Goal: Task Accomplishment & Management: Manage account settings

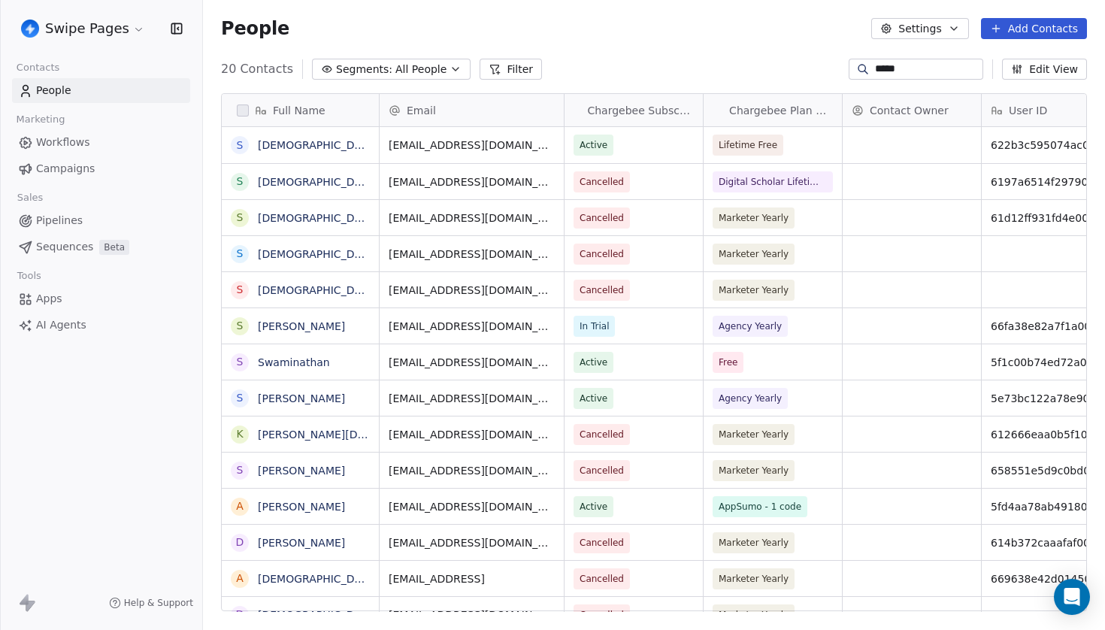
scroll to position [555, 902]
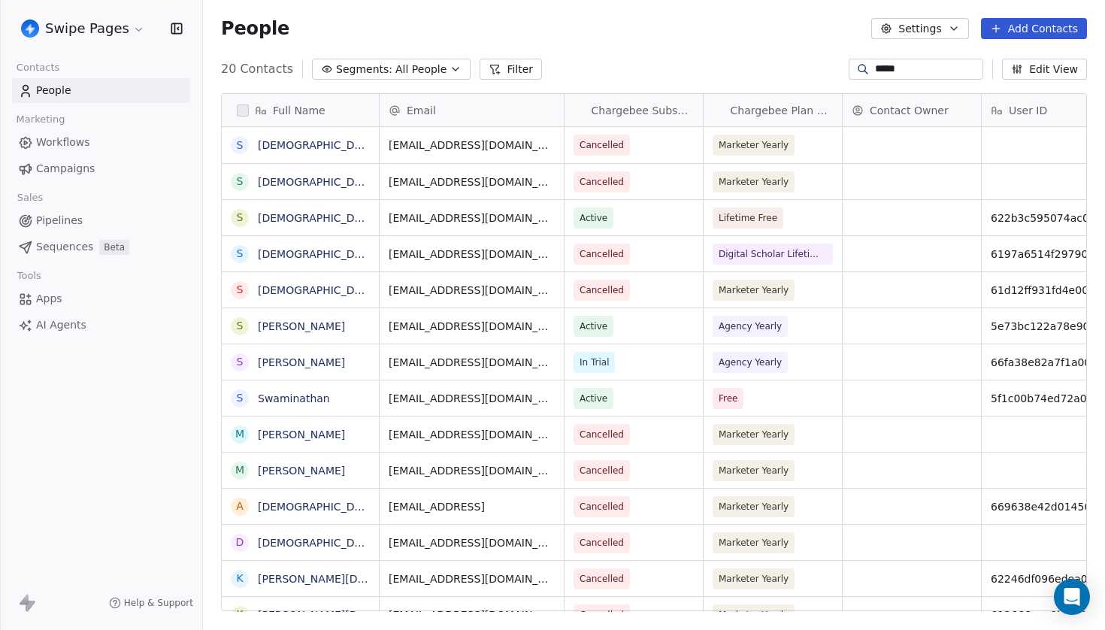
click at [879, 71] on input "*****" at bounding box center [927, 69] width 105 height 15
click at [72, 245] on span "Sequences" at bounding box center [64, 247] width 57 height 16
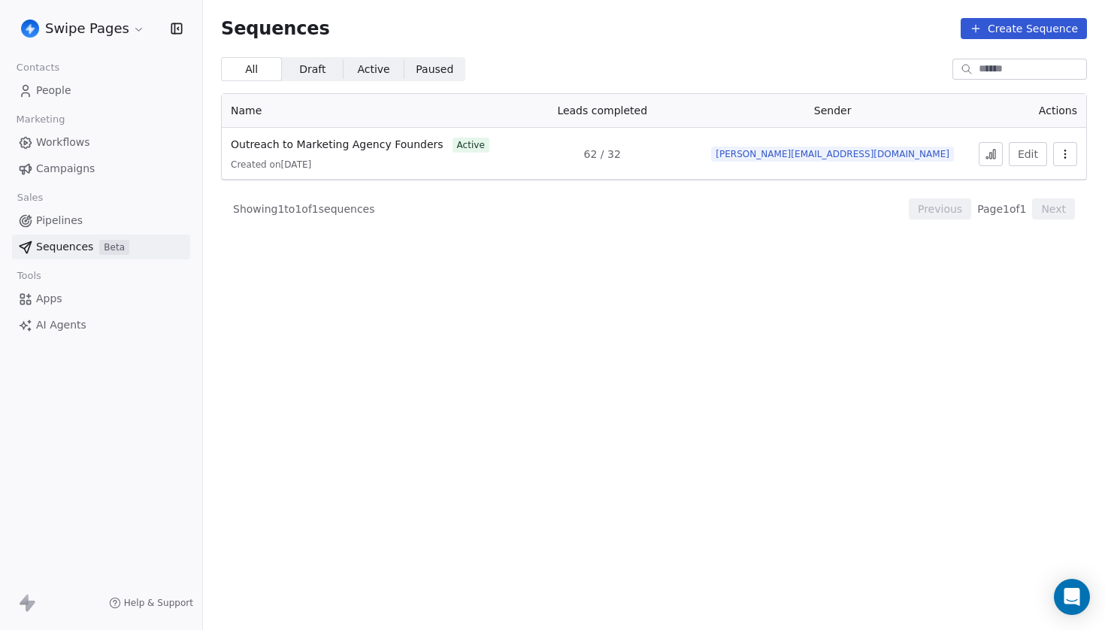
click at [621, 156] on span "62 / 32" at bounding box center [602, 154] width 37 height 15
click at [621, 154] on span "62 / 32" at bounding box center [602, 154] width 37 height 15
click at [667, 171] on td "62 / 32" at bounding box center [602, 154] width 193 height 52
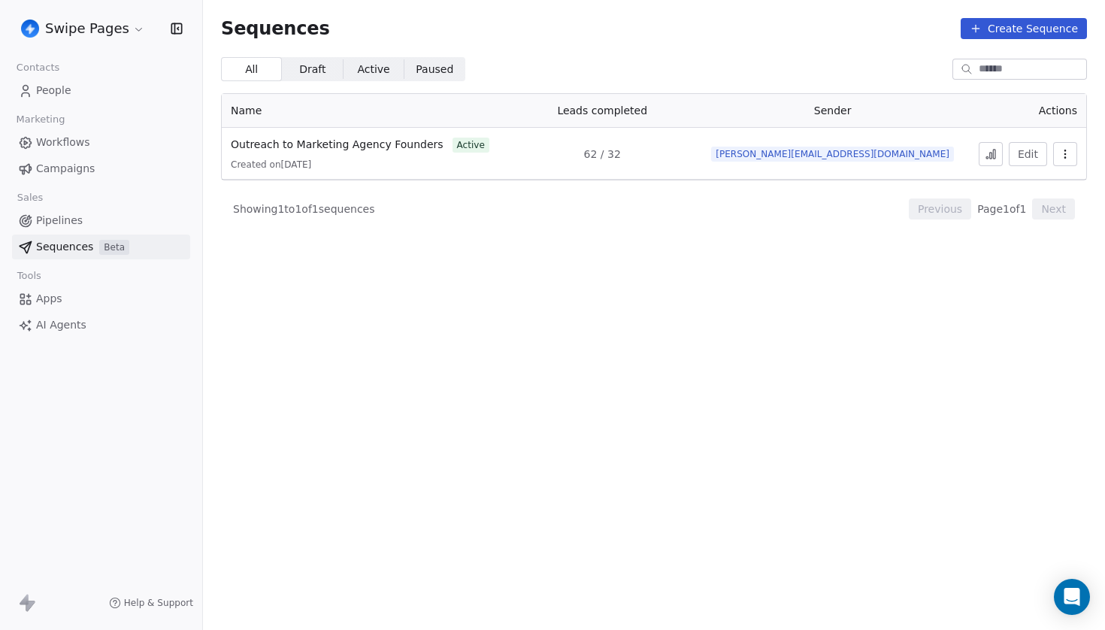
click at [621, 155] on span "62 / 32" at bounding box center [602, 154] width 37 height 15
click at [705, 192] on div "Showing 1 to 1 of 1 sequences Previous Page 1 of 1 Next" at bounding box center [654, 208] width 866 height 57
click at [621, 159] on span "62 / 32" at bounding box center [602, 154] width 37 height 15
click at [990, 159] on icon at bounding box center [991, 154] width 12 height 12
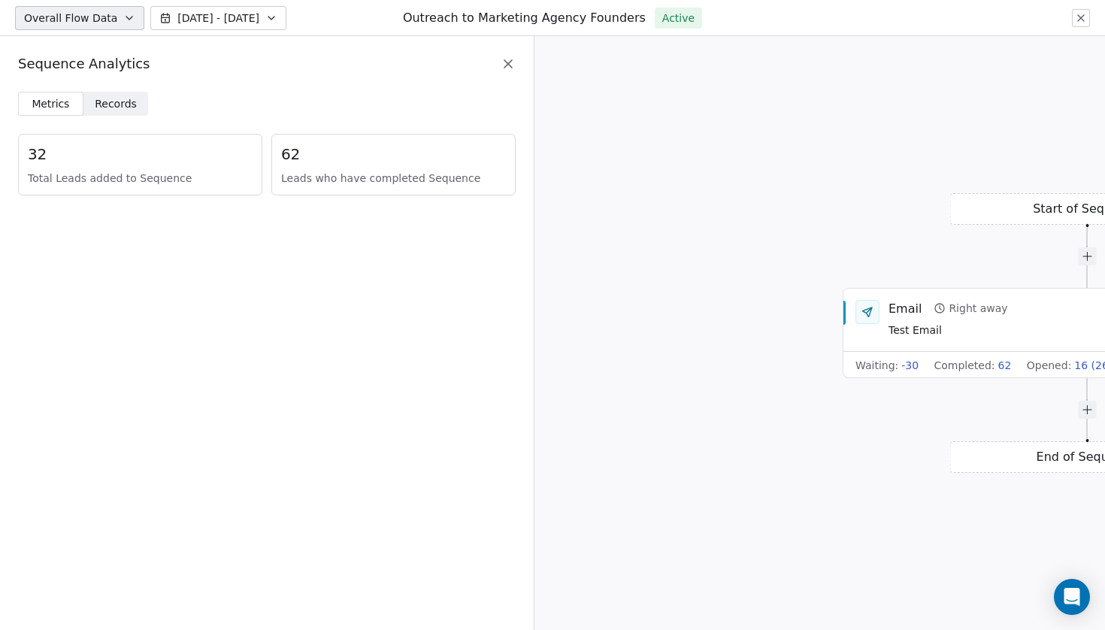
click at [116, 105] on span "Records" at bounding box center [116, 104] width 42 height 16
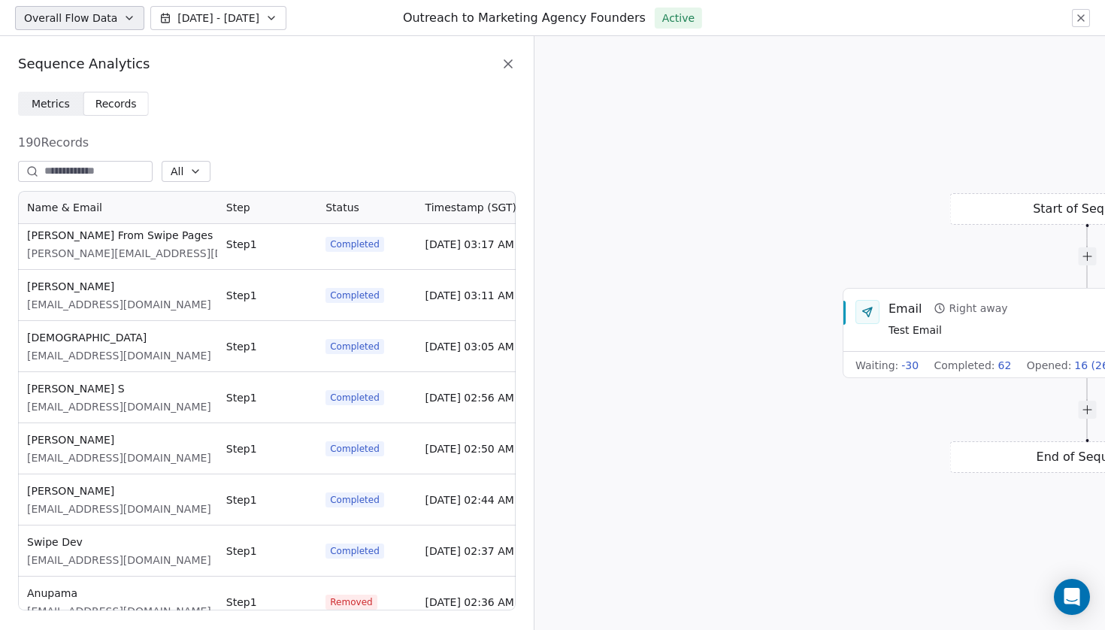
scroll to position [1275, 0]
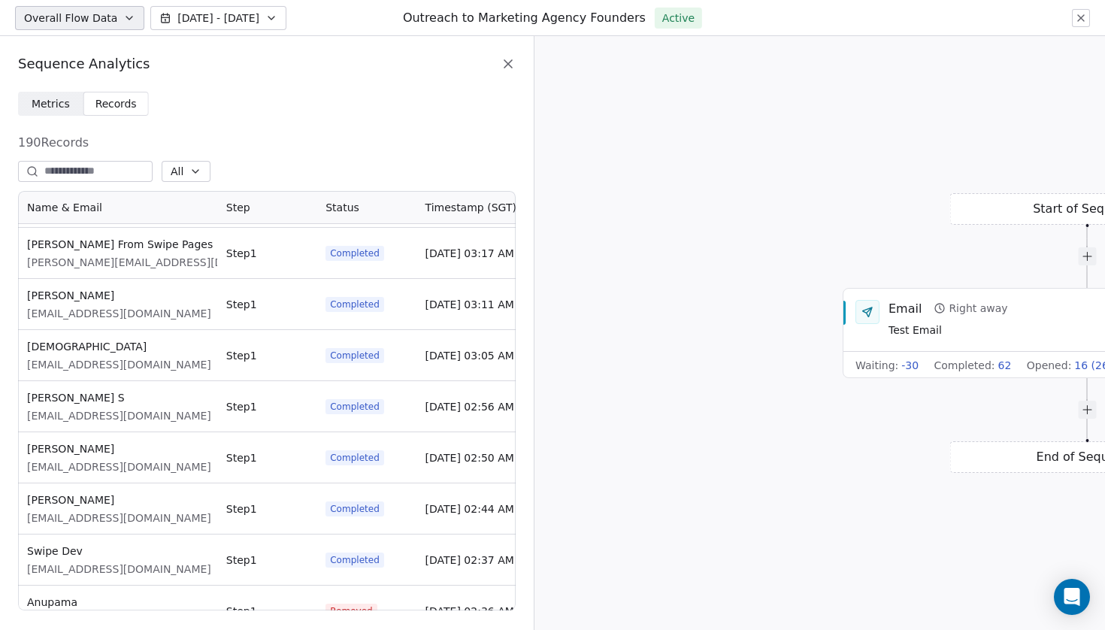
click at [111, 362] on span "[EMAIL_ADDRESS][DOMAIN_NAME]" at bounding box center [119, 364] width 184 height 15
click at [130, 393] on span "Thanga Balaji S" at bounding box center [119, 397] width 184 height 15
click at [141, 314] on span "swaminathan@swipepages.com" at bounding box center [119, 313] width 184 height 15
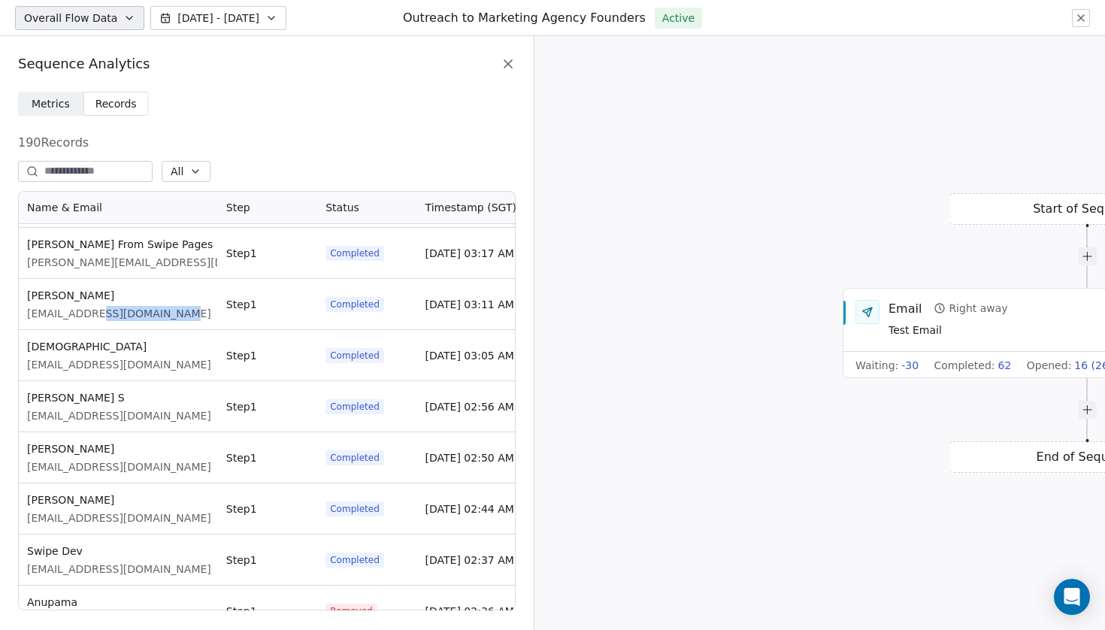
click at [141, 314] on span "swaminathan@swipepages.com" at bounding box center [119, 313] width 184 height 15
click at [84, 247] on span "Sam From Swipe Pages" at bounding box center [162, 244] width 271 height 15
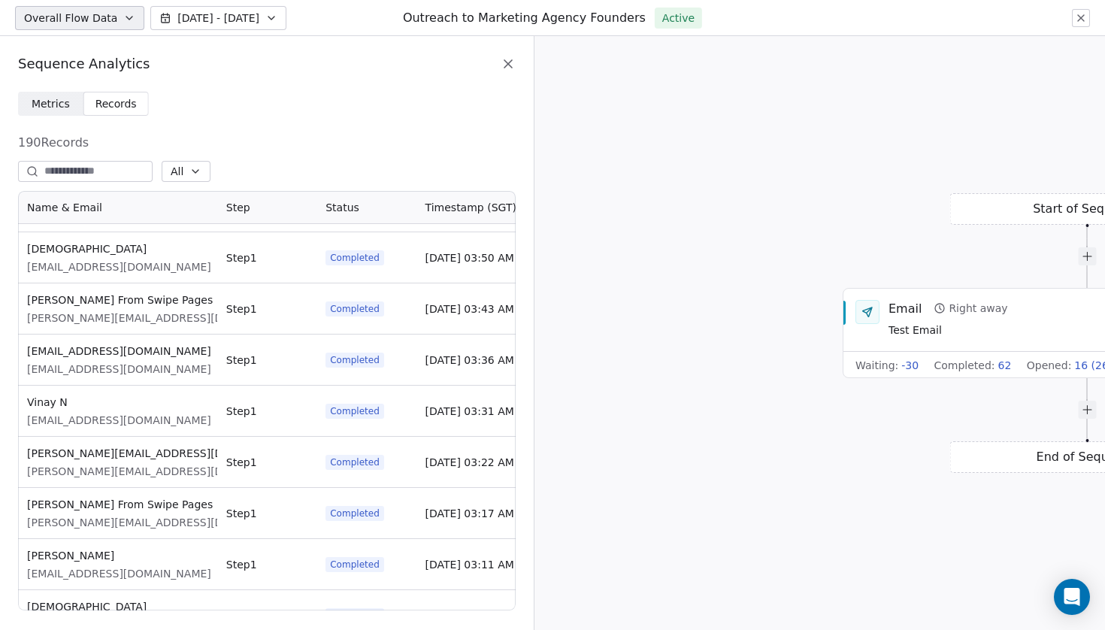
scroll to position [1014, 0]
click at [65, 376] on span "support@swipepages.com" at bounding box center [119, 369] width 184 height 15
click at [180, 376] on div "Support@swipepages.com support@swipepages.com" at bounding box center [117, 360] width 199 height 50
click at [511, 68] on icon at bounding box center [508, 63] width 15 height 15
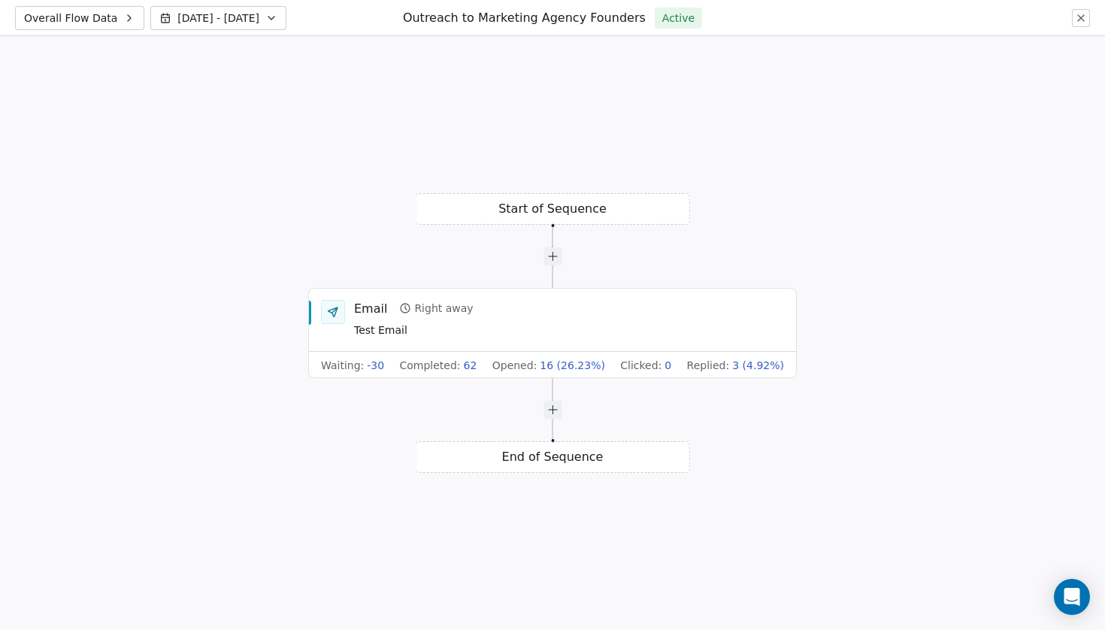
click at [1075, 26] on button at bounding box center [1081, 18] width 18 height 18
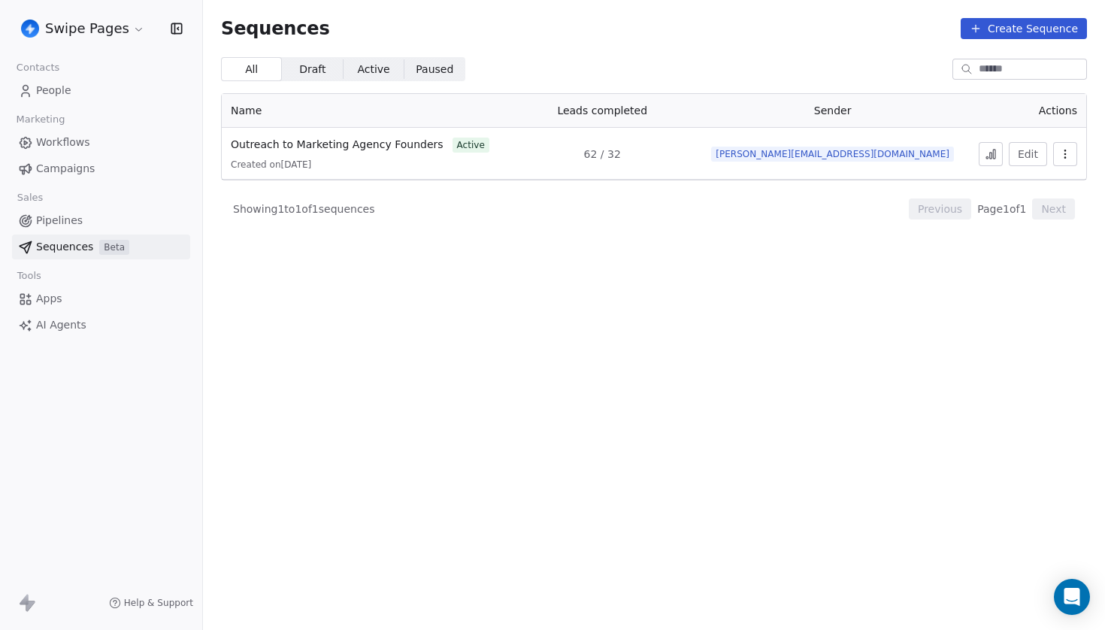
click at [57, 87] on span "People" at bounding box center [53, 91] width 35 height 16
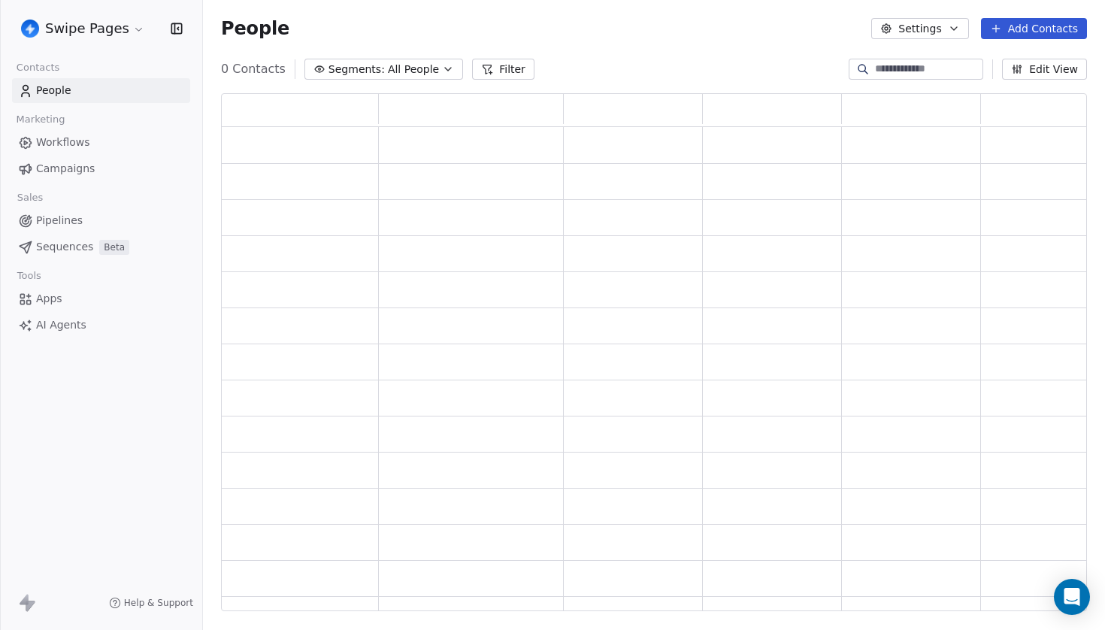
scroll to position [519, 866]
click at [903, 68] on input at bounding box center [927, 69] width 105 height 15
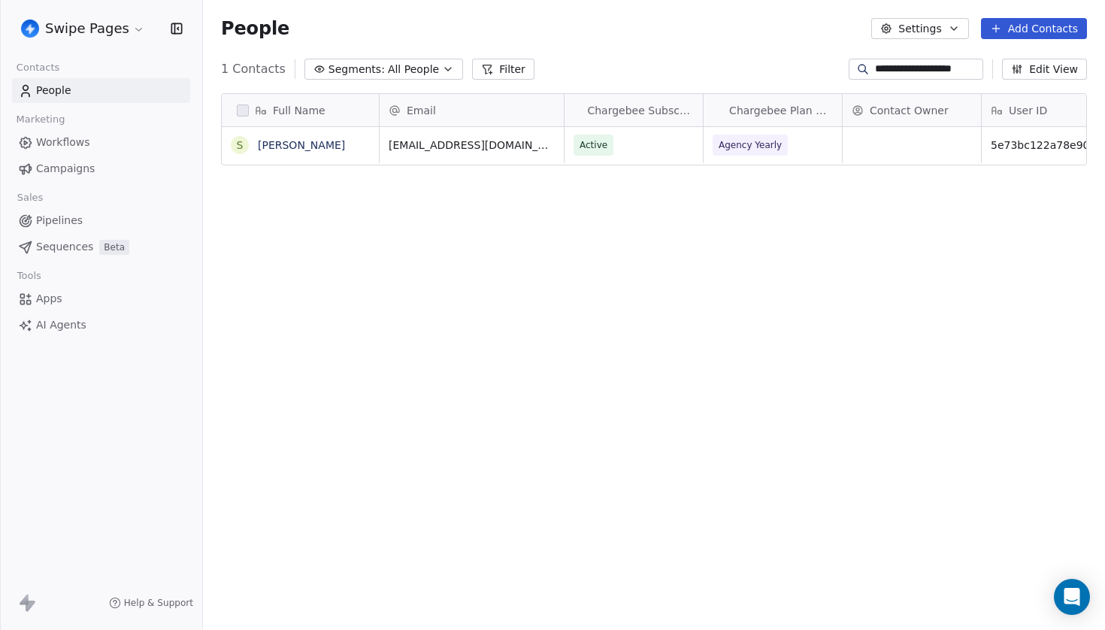
scroll to position [555, 902]
type input "**********"
click at [345, 141] on link "[PERSON_NAME]" at bounding box center [301, 145] width 87 height 12
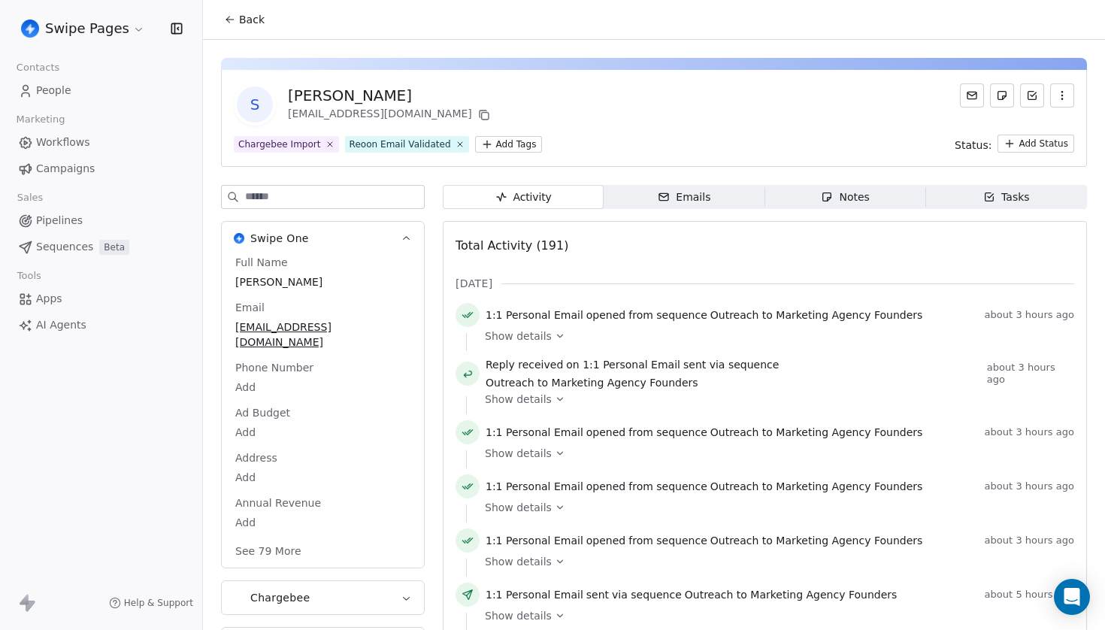
click at [548, 316] on span "1:1 Personal Email" at bounding box center [535, 315] width 98 height 15
click at [641, 338] on div "Show details" at bounding box center [774, 336] width 579 height 15
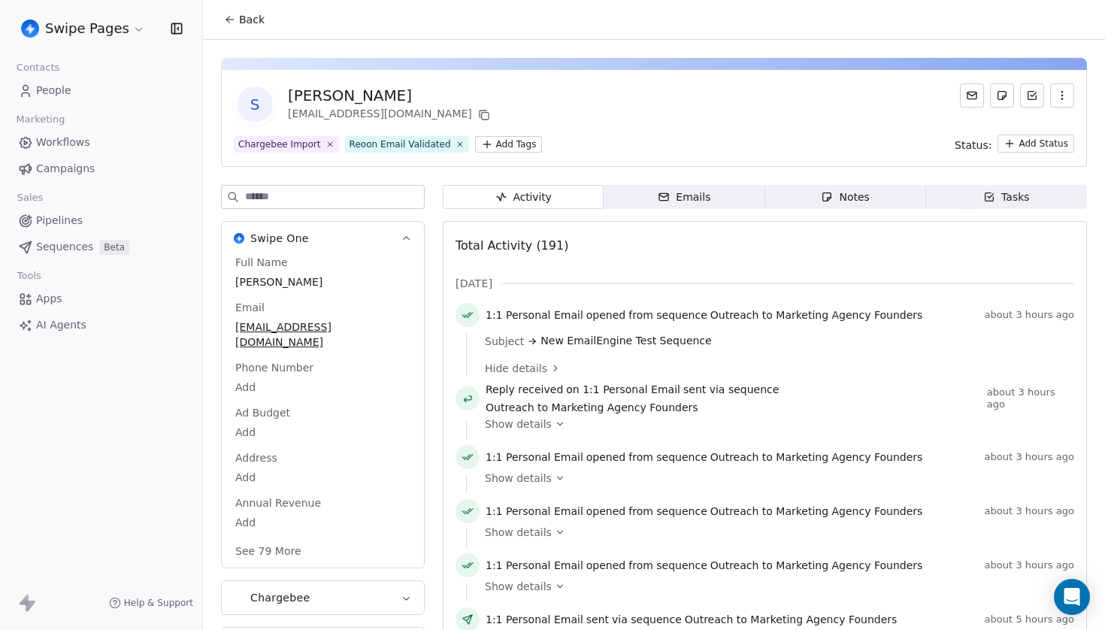
click at [541, 397] on span "Reply received" at bounding box center [524, 389] width 77 height 15
click at [685, 198] on div "Emails" at bounding box center [684, 197] width 53 height 16
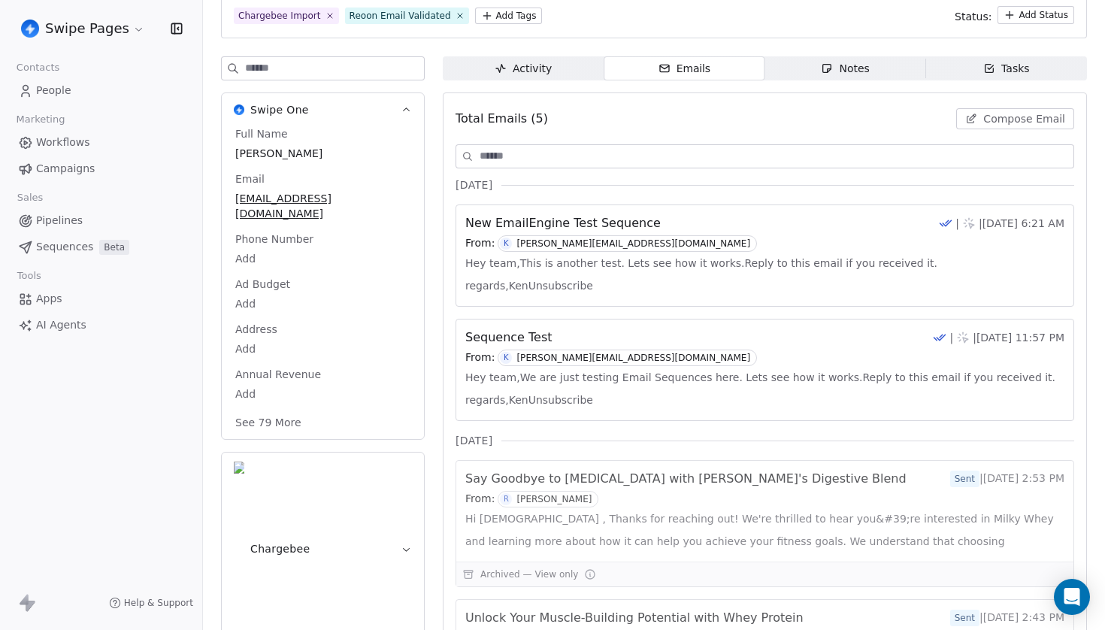
scroll to position [146, 0]
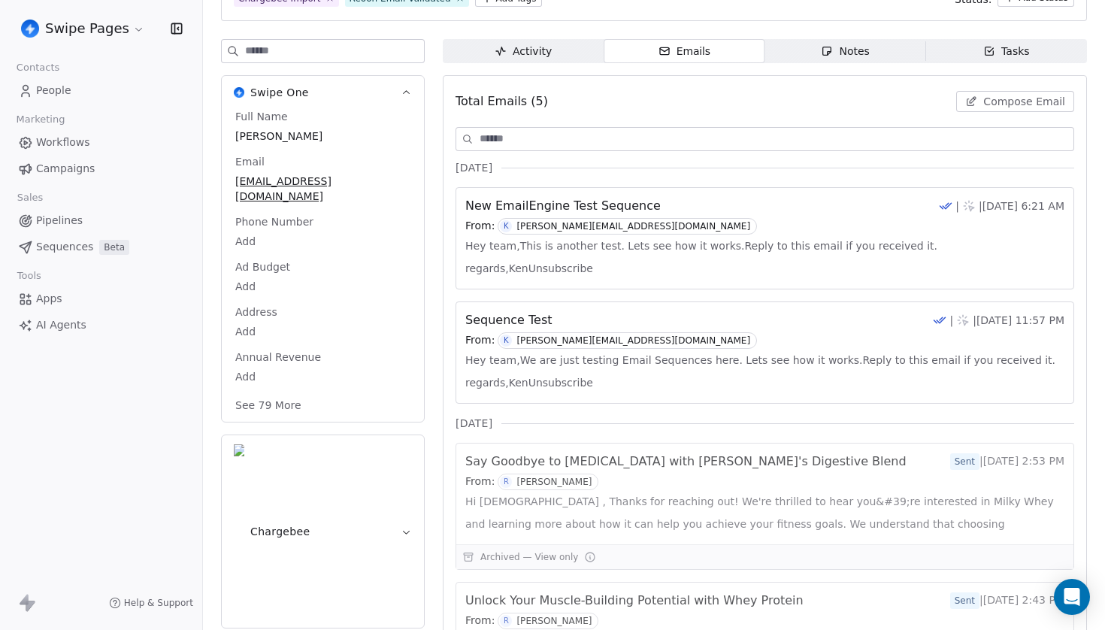
click at [622, 214] on span "New EmailEngine Test Sequence" at bounding box center [563, 206] width 196 height 18
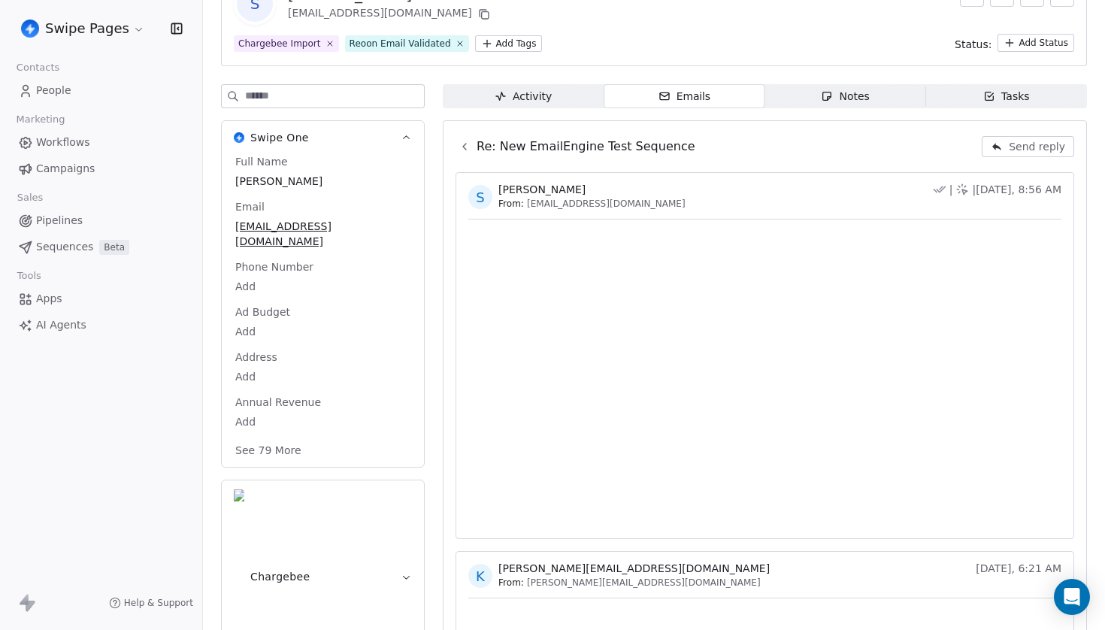
scroll to position [14, 0]
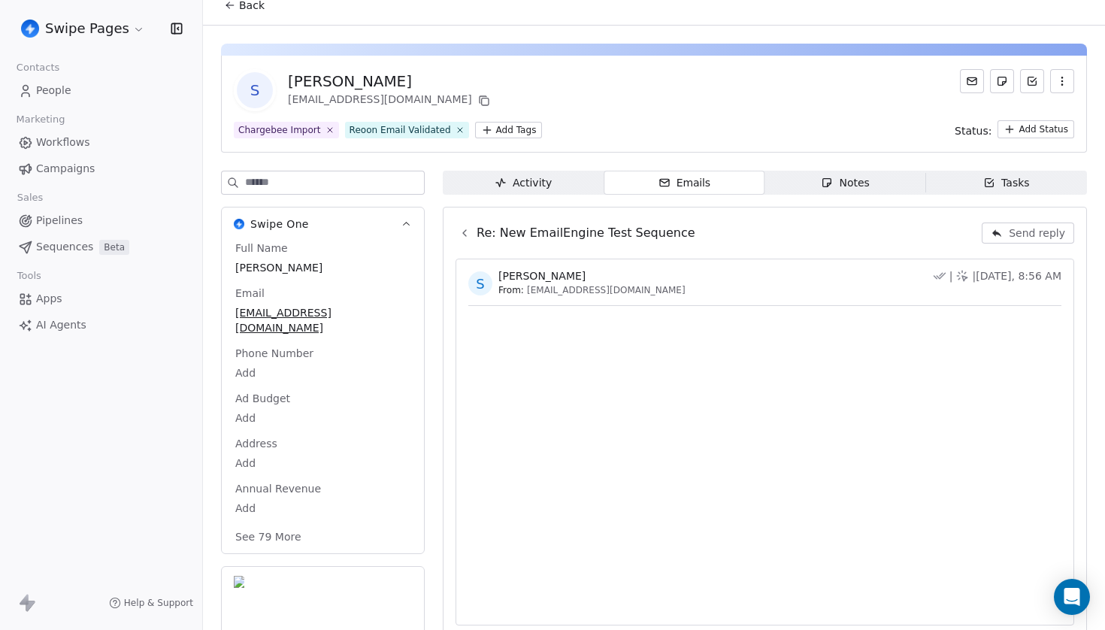
click at [464, 230] on icon at bounding box center [465, 233] width 12 height 12
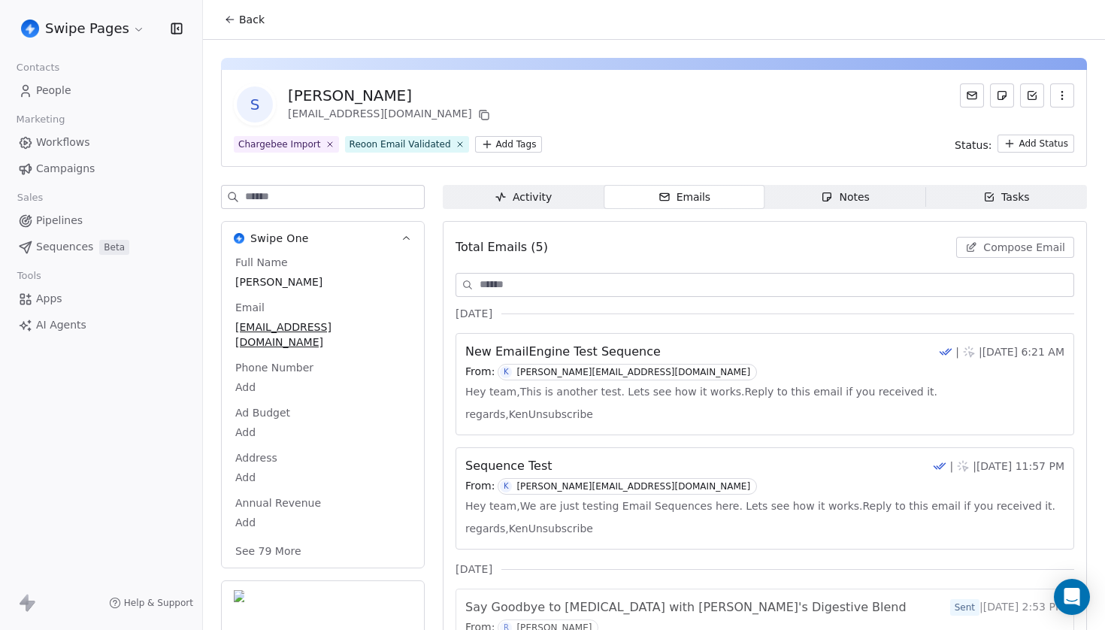
click at [229, 11] on button "Back" at bounding box center [244, 19] width 59 height 27
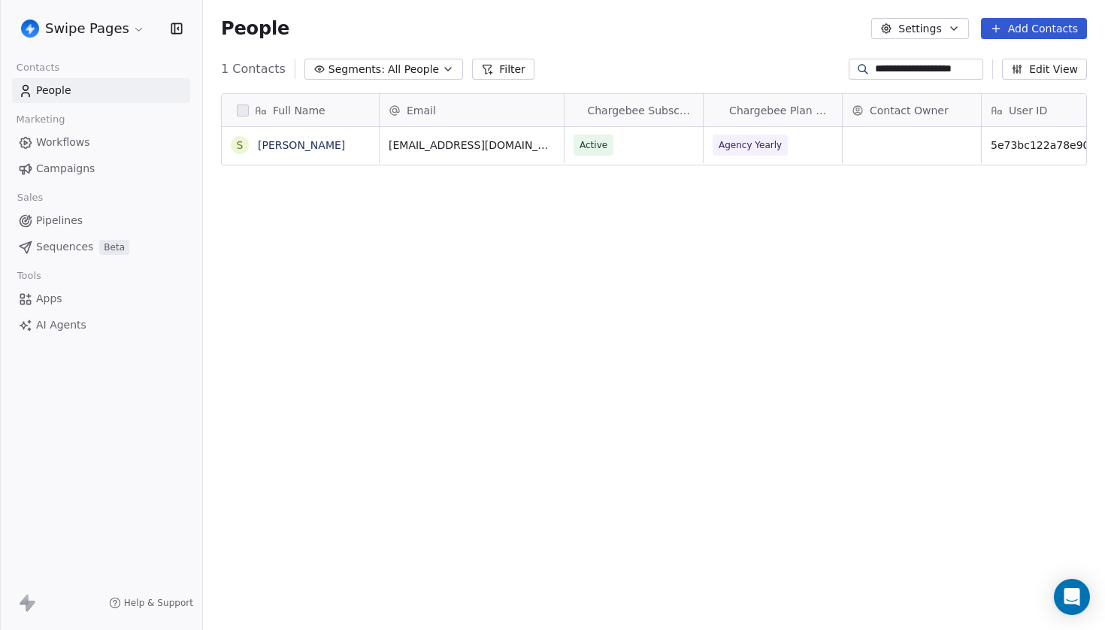
scroll to position [555, 902]
click at [65, 241] on span "Sequences" at bounding box center [64, 247] width 57 height 16
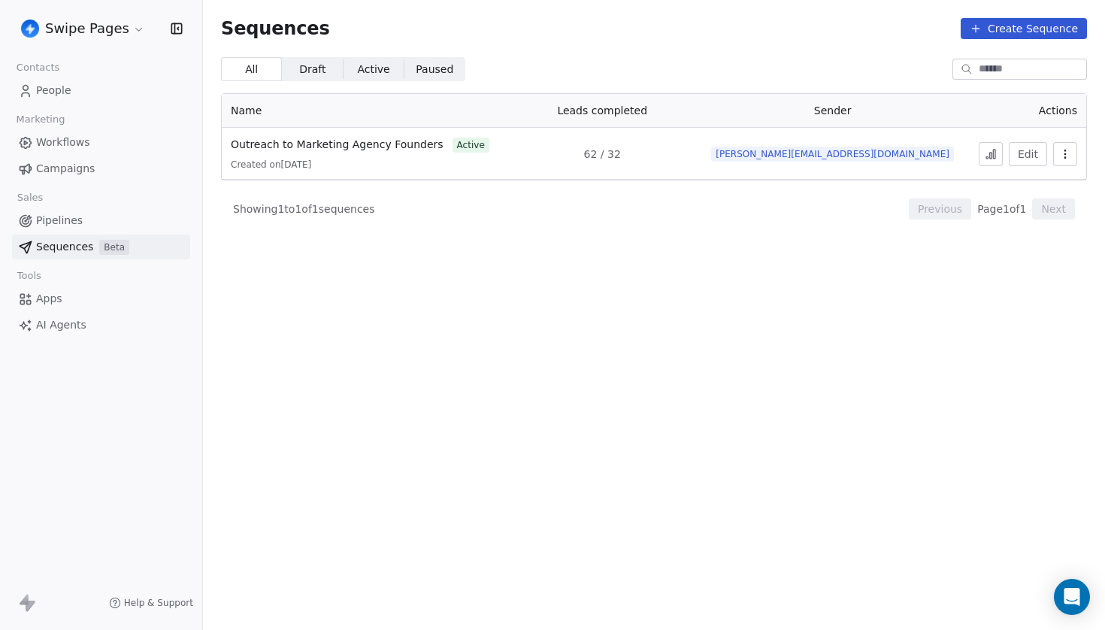
click at [992, 162] on button at bounding box center [991, 154] width 24 height 24
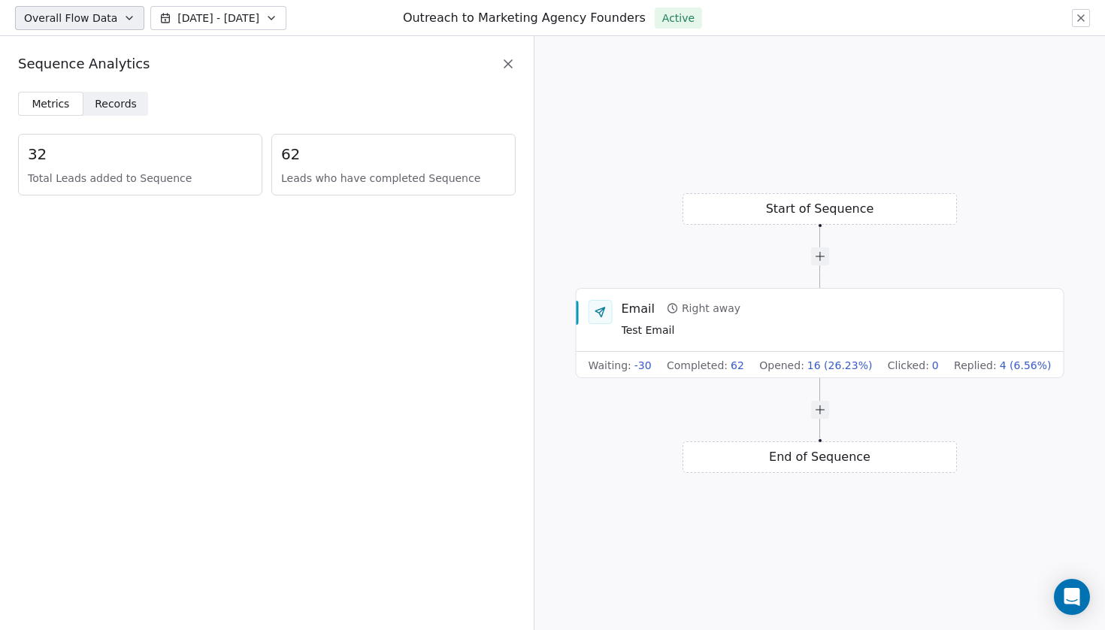
click at [126, 105] on span "Records" at bounding box center [116, 104] width 42 height 16
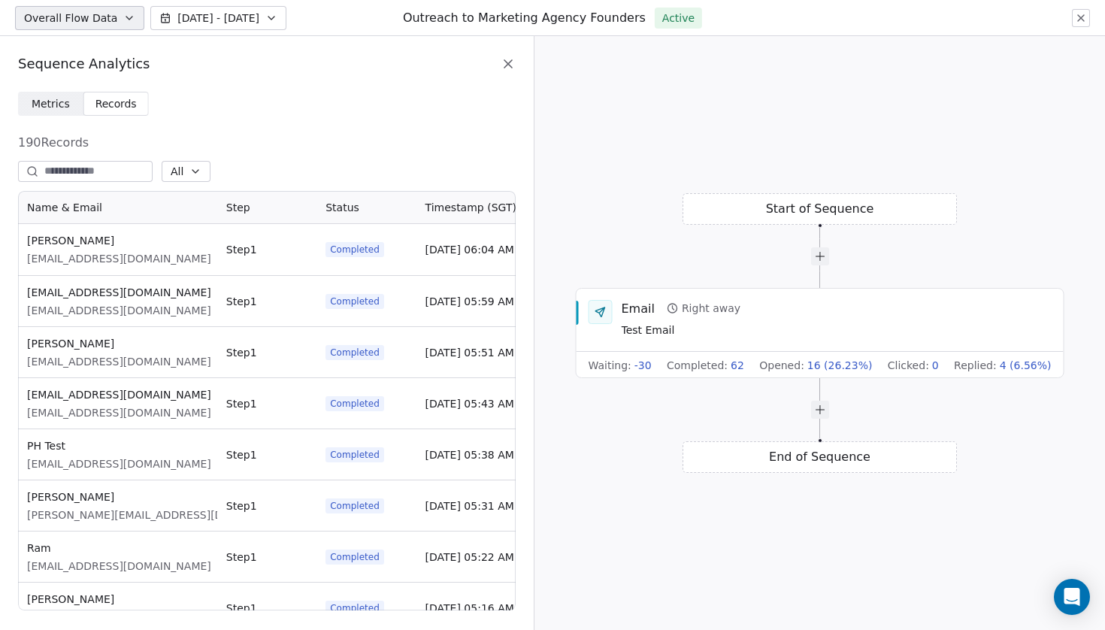
scroll to position [420, 498]
click at [490, 303] on span "Aug 28, 05:59 AM" at bounding box center [470, 301] width 89 height 15
click at [491, 256] on span "Aug 28, 06:04 AM" at bounding box center [470, 249] width 89 height 15
click at [486, 367] on div "Aug 28, 05:51 AM" at bounding box center [466, 352] width 99 height 50
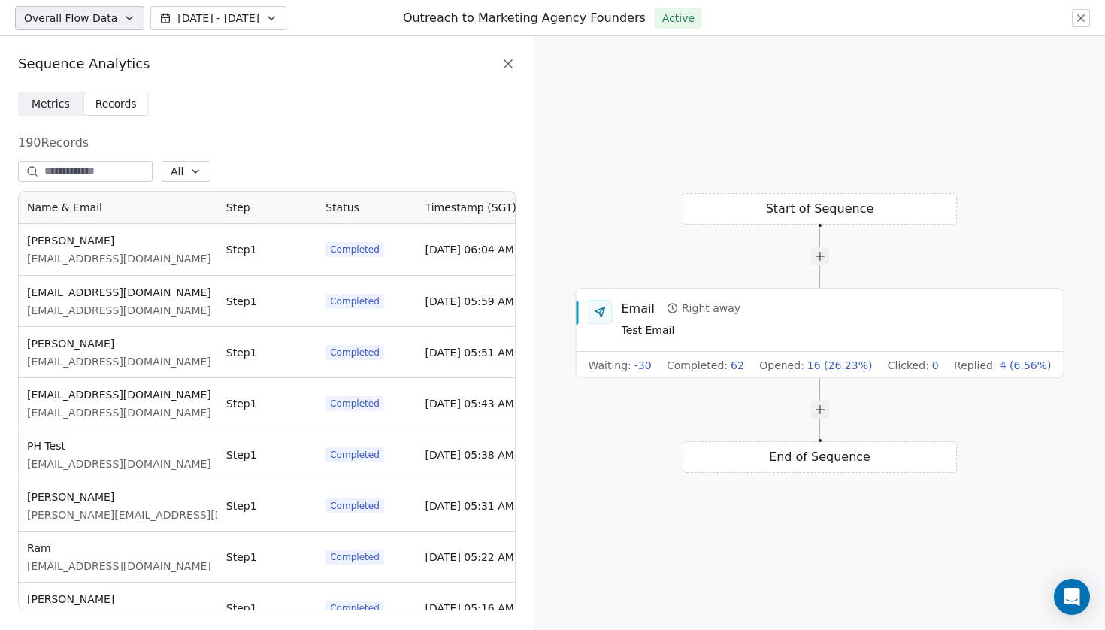
click at [504, 73] on div "Sequence Analytics" at bounding box center [267, 64] width 534 height 56
click at [510, 68] on icon at bounding box center [508, 63] width 15 height 15
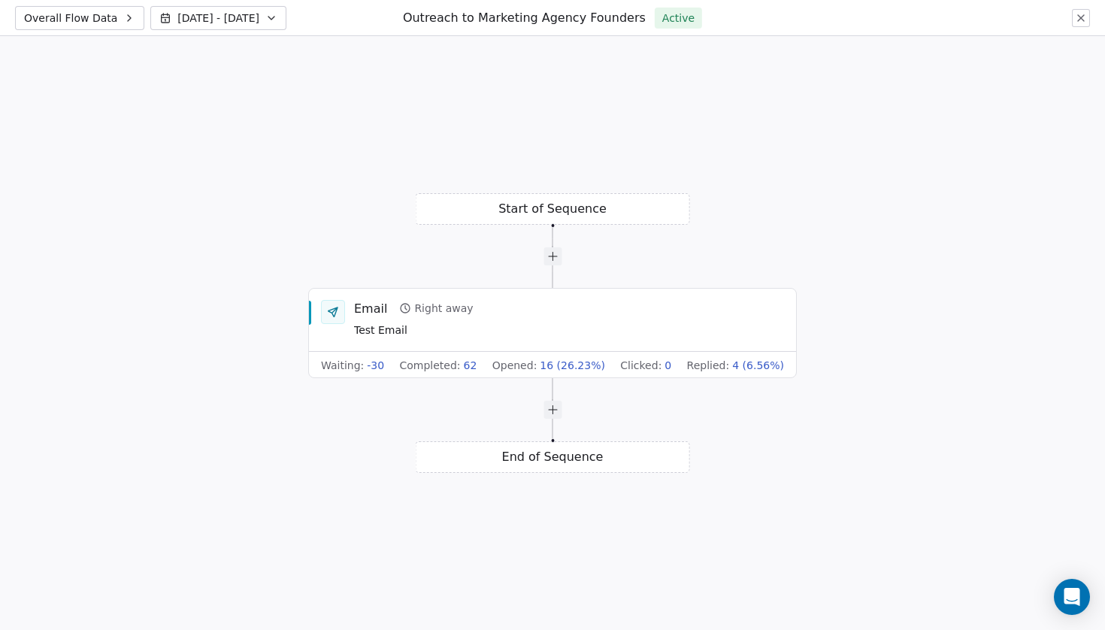
click at [1090, 17] on button at bounding box center [1081, 18] width 18 height 18
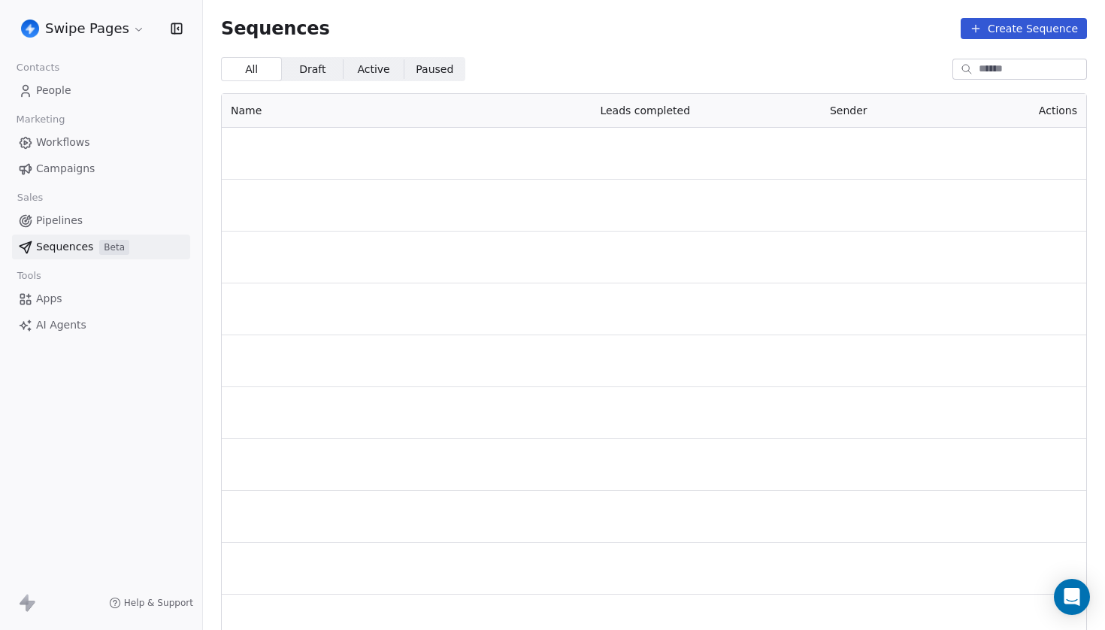
click at [132, 30] on html "Swipe Pages Contacts People Marketing Workflows Campaigns Sales Pipelines Seque…" at bounding box center [552, 315] width 1105 height 630
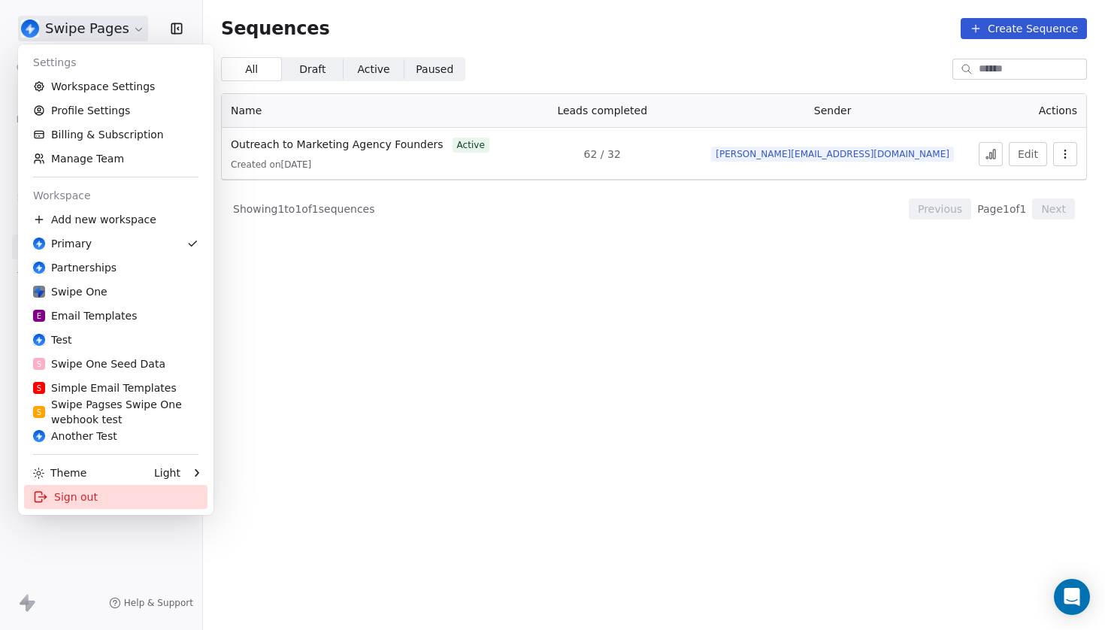
click at [71, 502] on div "Sign out" at bounding box center [115, 497] width 183 height 24
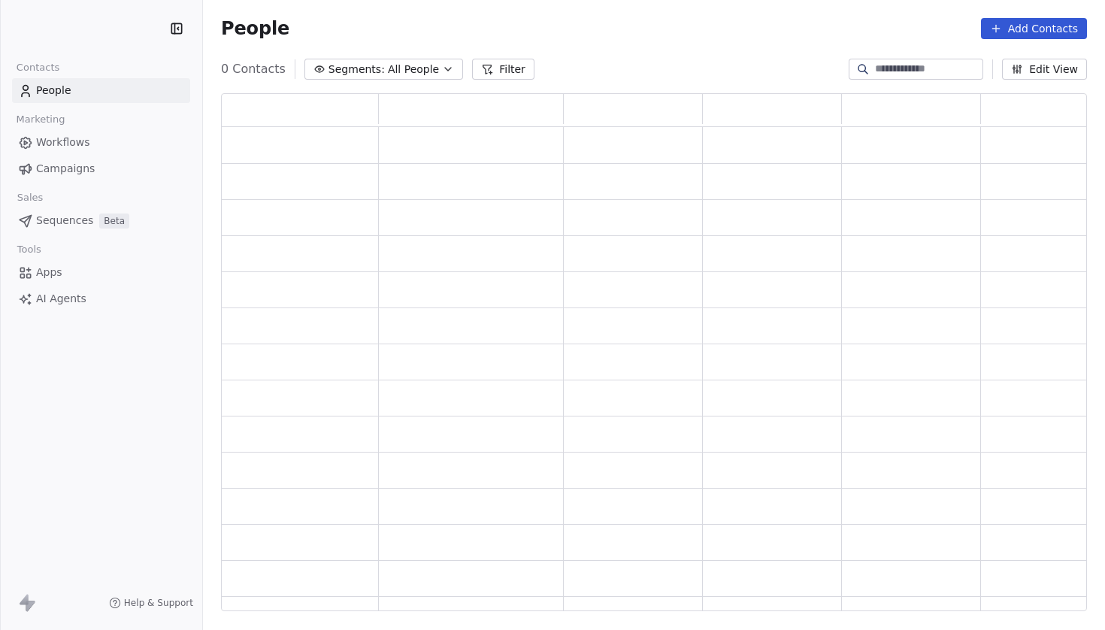
scroll to position [519, 866]
